Goal: Contribute content

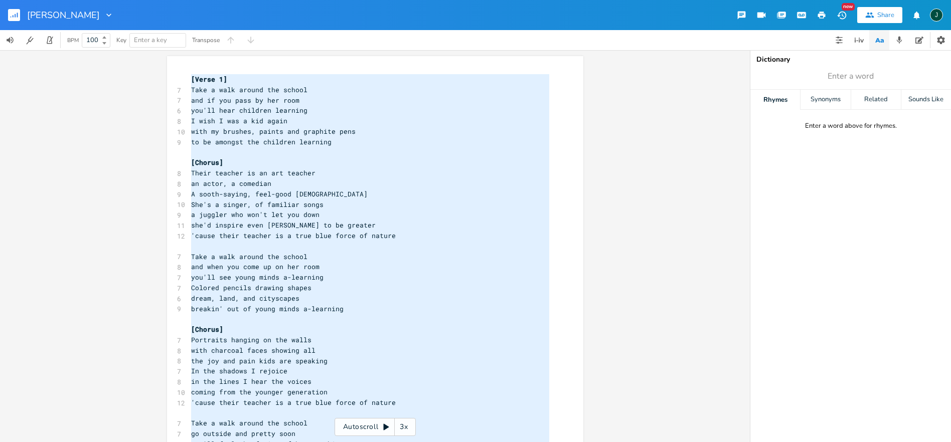
scroll to position [47, 0]
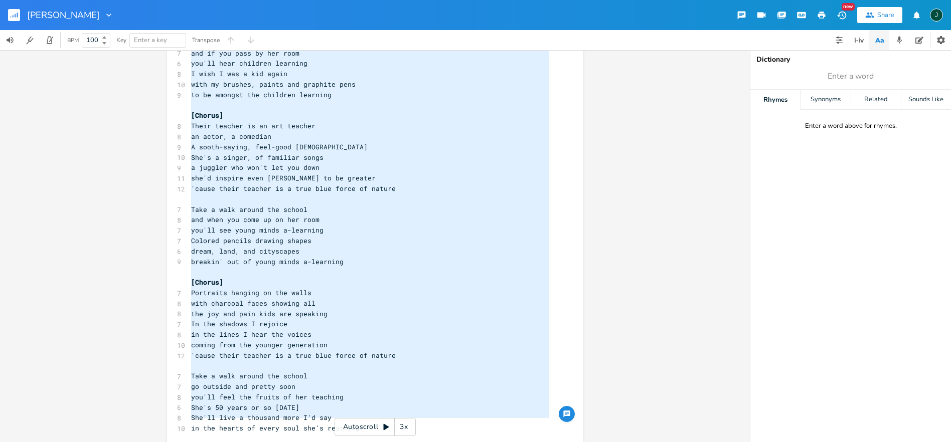
click at [258, 424] on span "in the hearts of every soul she's reaching" at bounding box center [275, 428] width 169 height 9
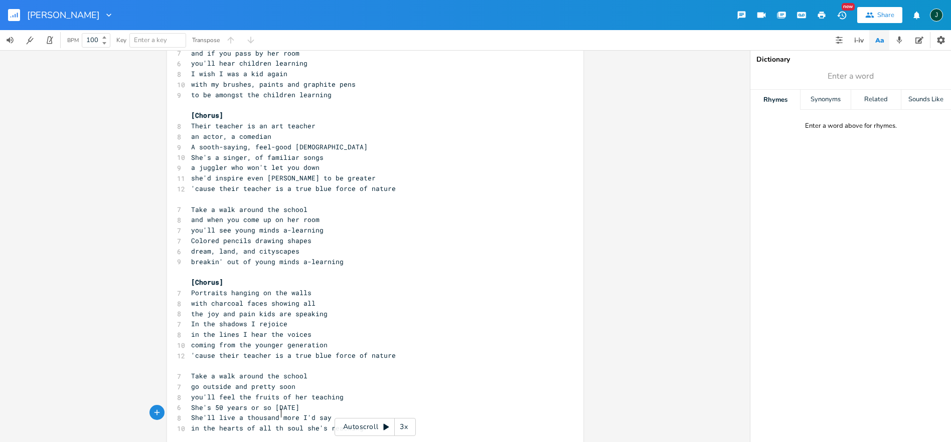
type textarea "all the"
click at [299, 424] on span "in the hearts of all the soul she's reaching" at bounding box center [279, 428] width 177 height 9
type textarea "s"
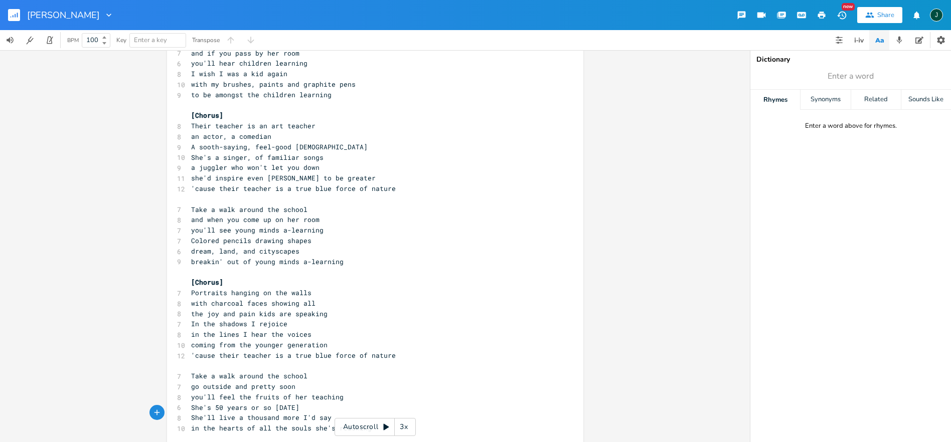
click at [480, 361] on pre "​" at bounding box center [370, 366] width 362 height 11
drag, startPoint x: 188, startPoint y: 183, endPoint x: 236, endPoint y: 180, distance: 48.2
click at [236, 180] on div "'cause their x [Verse 1] 7 Take a walk around the school 7 and if you pass by h…" at bounding box center [375, 233] width 416 height 449
type textarea "that"
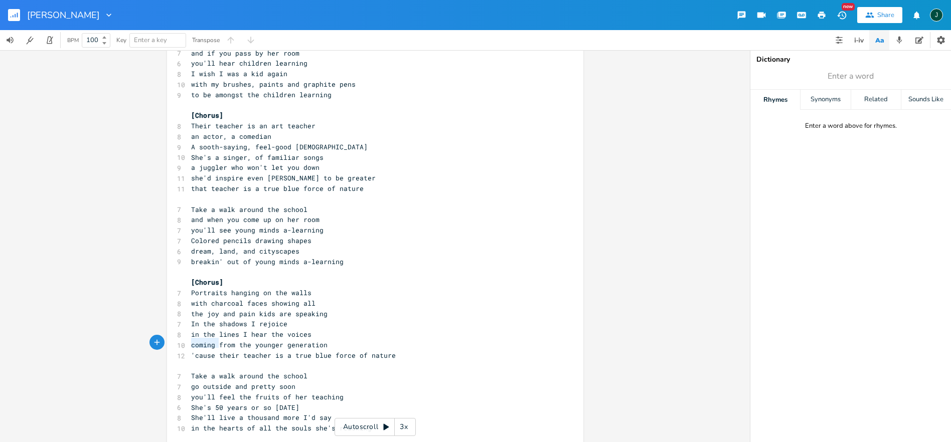
type textarea "'cause t"
drag, startPoint x: 187, startPoint y: 342, endPoint x: 220, endPoint y: 344, distance: 33.1
click at [220, 351] on pre "'cause their teacher is a true blue force of nature" at bounding box center [370, 356] width 362 height 11
click at [276, 361] on pre "​" at bounding box center [370, 366] width 362 height 11
click at [465, 267] on pre "​" at bounding box center [370, 272] width 362 height 11
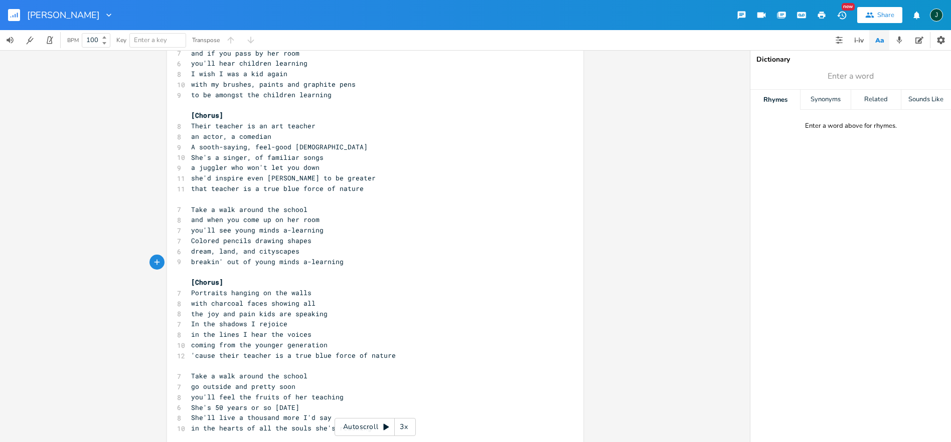
scroll to position [0, 0]
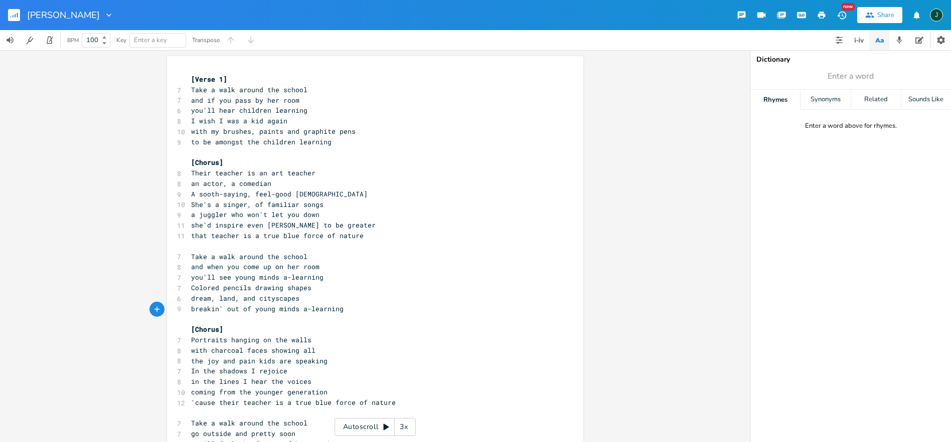
click at [842, 15] on icon "button" at bounding box center [841, 15] width 9 height 8
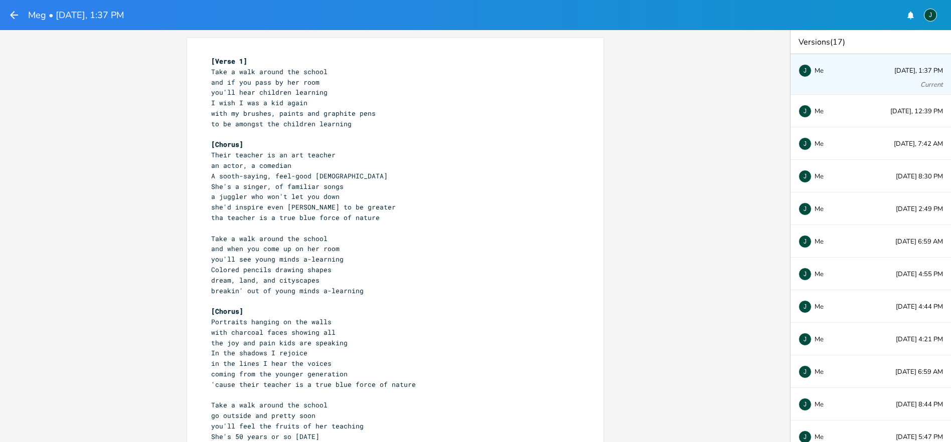
click at [15, 18] on icon "button" at bounding box center [14, 15] width 12 height 12
